Goal: Task Accomplishment & Management: Manage account settings

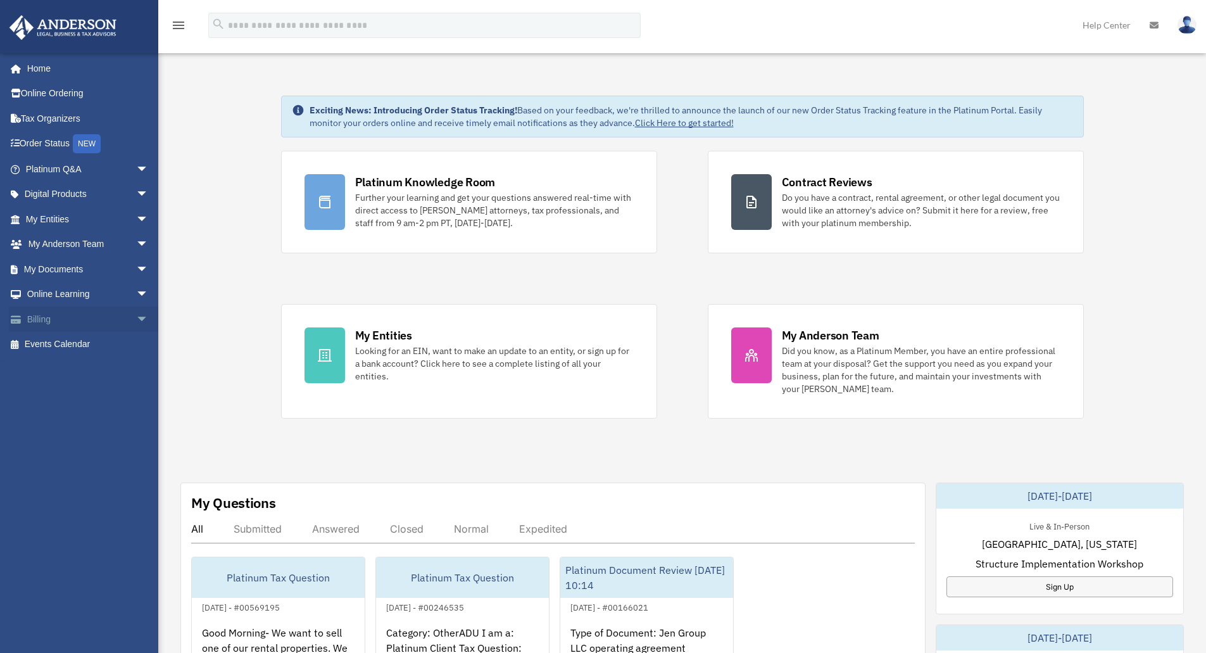
click at [59, 317] on link "Billing arrow_drop_down" at bounding box center [88, 318] width 159 height 25
click at [139, 319] on span "arrow_drop_down" at bounding box center [148, 319] width 25 height 26
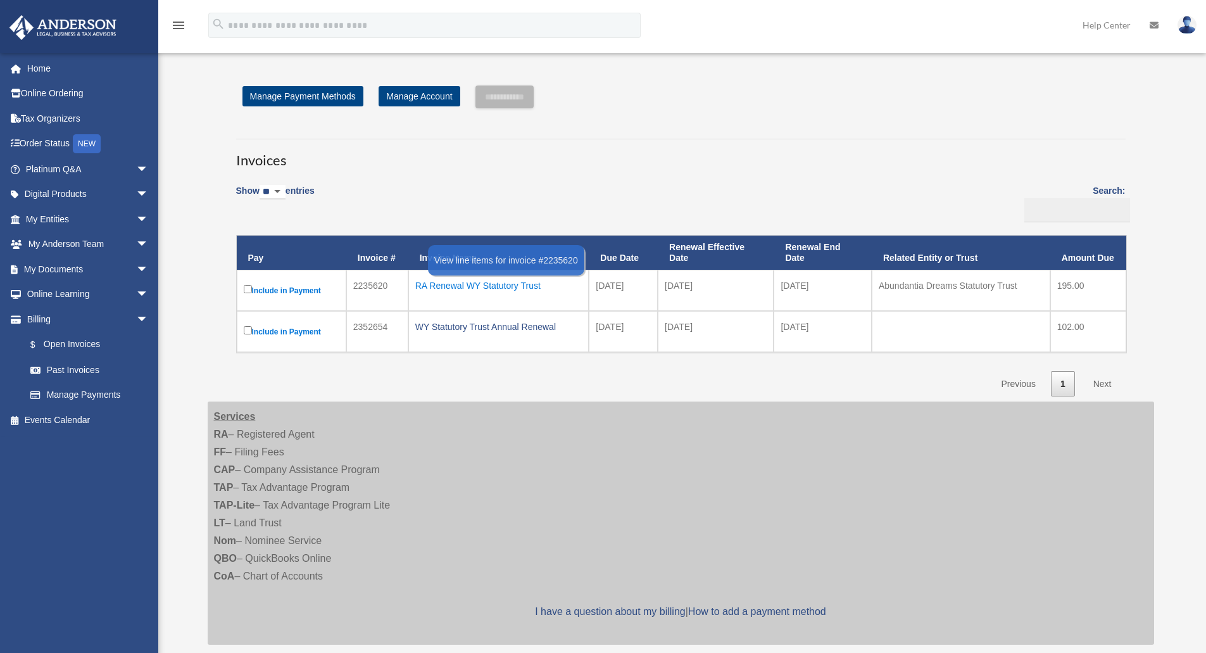
click at [443, 279] on div "RA Renewal WY Statutory Trust" at bounding box center [498, 286] width 167 height 18
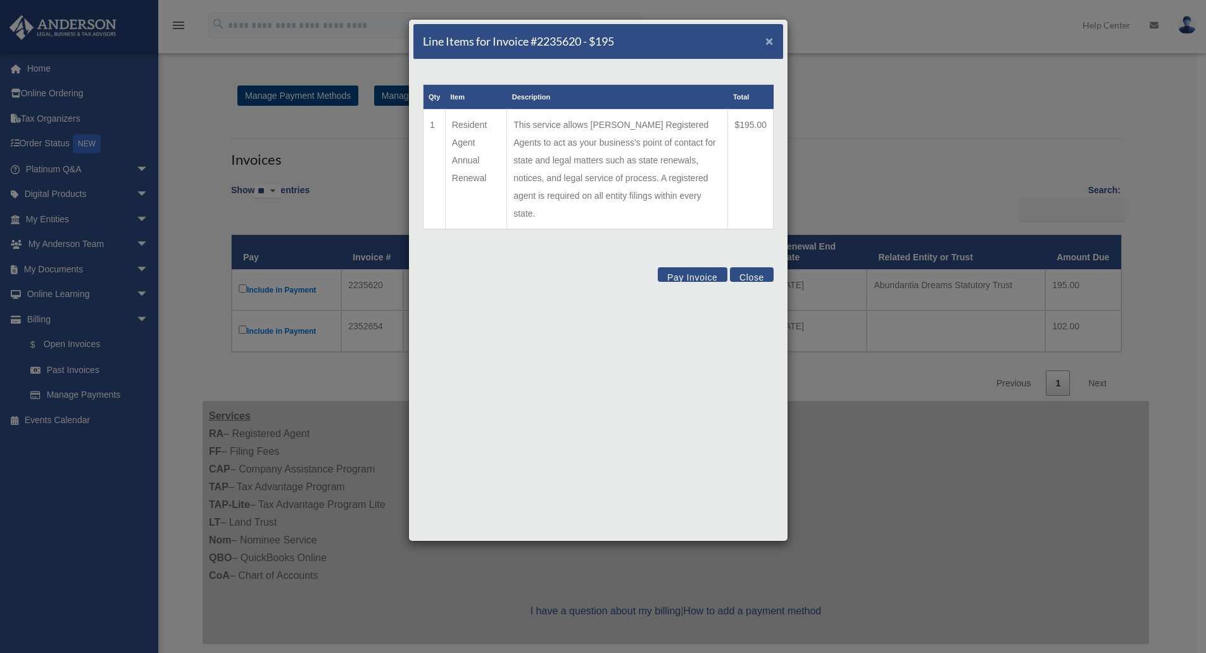
click at [768, 41] on span "×" at bounding box center [769, 41] width 8 height 15
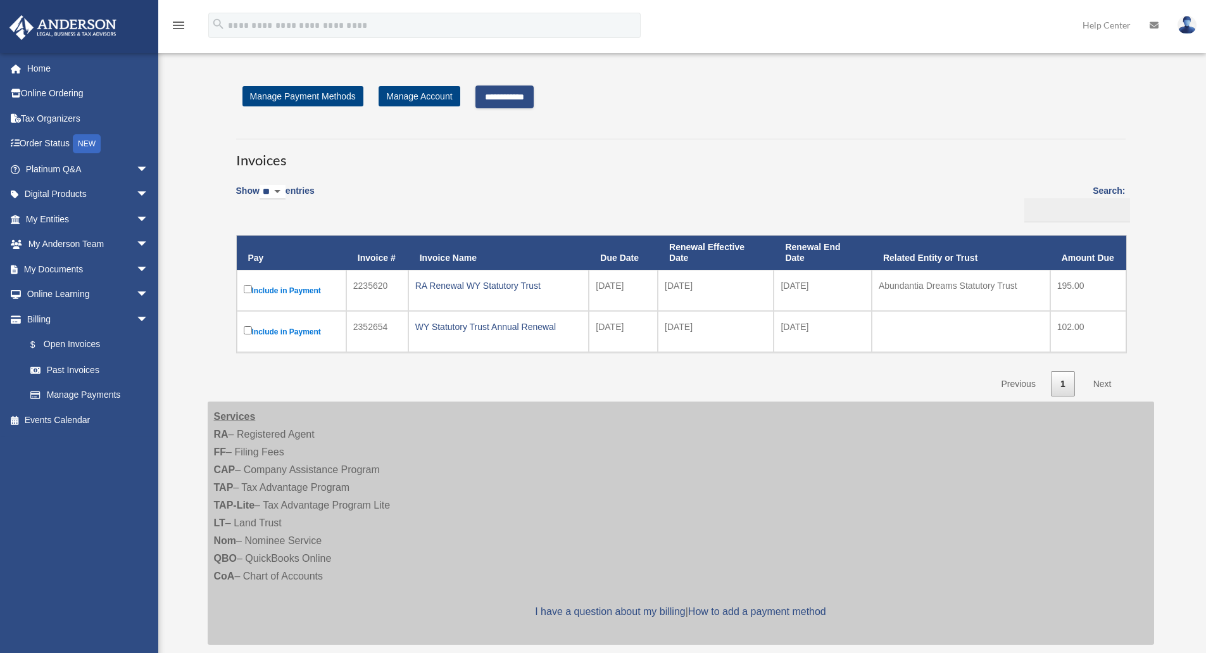
click at [246, 324] on label "Include in Payment" at bounding box center [292, 331] width 96 height 16
click at [1099, 386] on link "Next" at bounding box center [1102, 384] width 37 height 26
